Goal: Check status: Check status

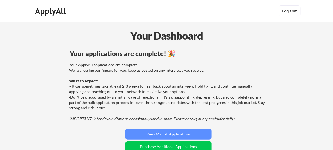
scroll to position [44, 0]
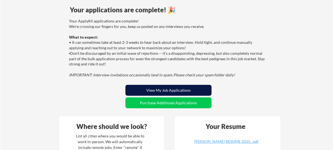
click at [165, 91] on button "View My Job Applications" at bounding box center [168, 90] width 86 height 11
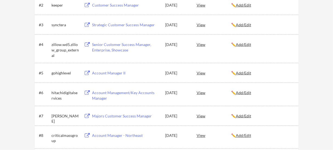
scroll to position [474, 0]
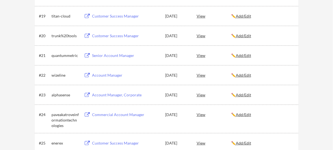
click at [201, 75] on div "View" at bounding box center [213, 75] width 34 height 10
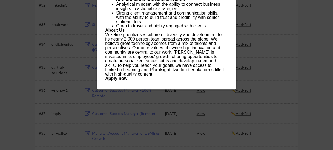
scroll to position [780, 0]
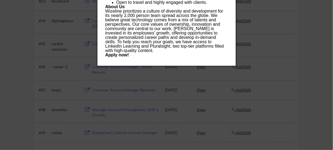
drag, startPoint x: 103, startPoint y: 23, endPoint x: 141, endPoint y: 54, distance: 48.7
copy div "Loremip Dolorsi ametcons Adi Elitsed Doeiusmo te i utlabo etdolor magnaali enim…"
